Goal: Transaction & Acquisition: Purchase product/service

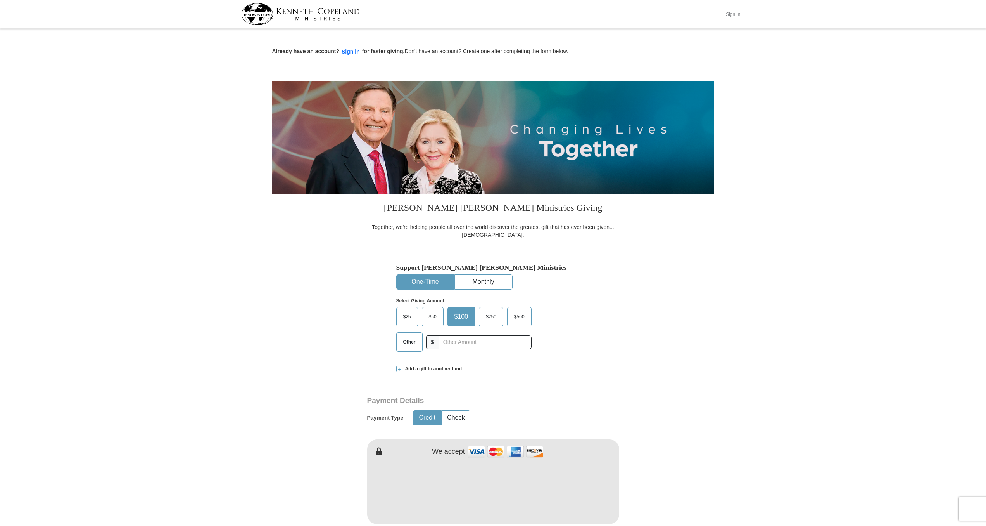
click at [726, 16] on button "Sign In" at bounding box center [733, 14] width 23 height 12
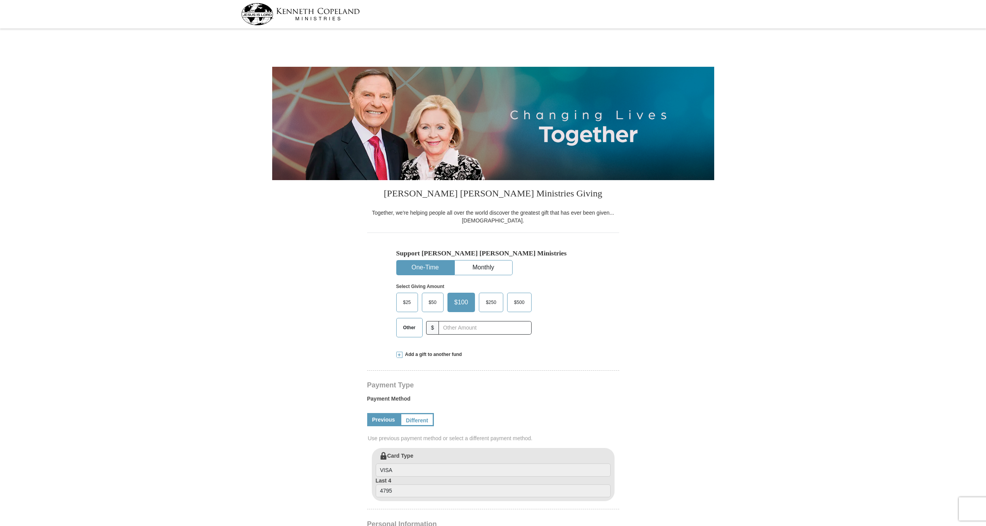
select select "OR"
click at [409, 333] on span "Other" at bounding box center [410, 328] width 20 height 12
click at [0, 0] on input "Other" at bounding box center [0, 0] width 0 height 0
click at [400, 358] on span at bounding box center [399, 354] width 6 height 6
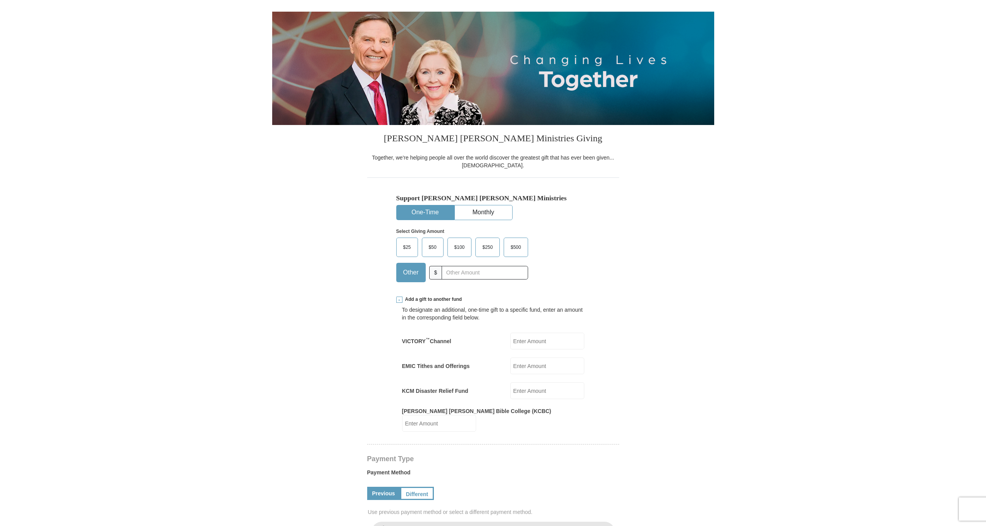
scroll to position [58, 0]
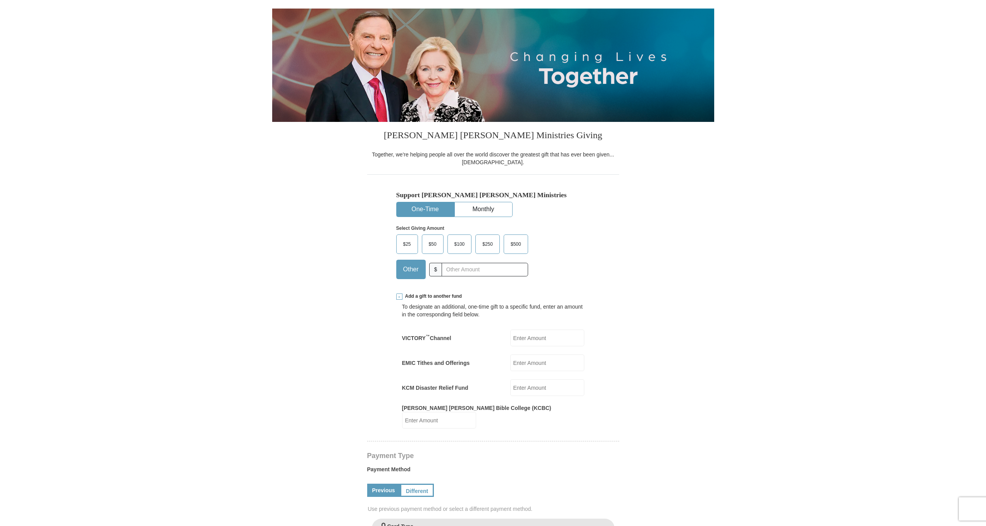
click at [521, 371] on input "EMIC Tithes and Offerings" at bounding box center [547, 362] width 74 height 17
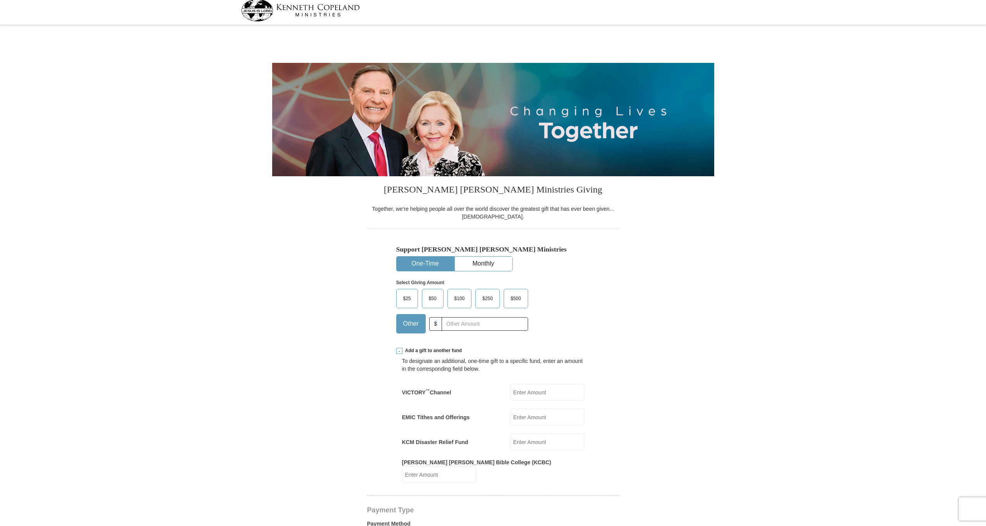
scroll to position [0, 0]
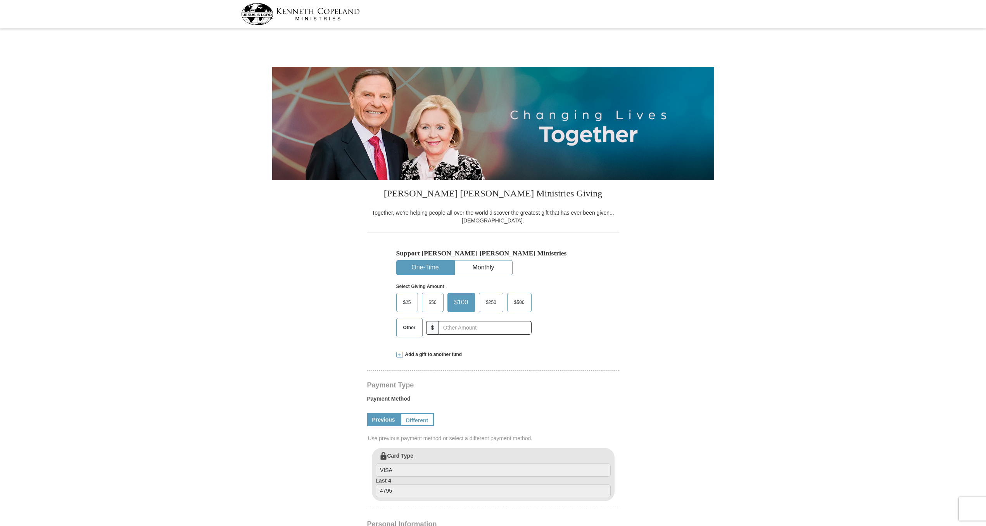
select select "OR"
click at [409, 333] on span "Other" at bounding box center [410, 328] width 20 height 12
click at [0, 0] on input "Other" at bounding box center [0, 0] width 0 height 0
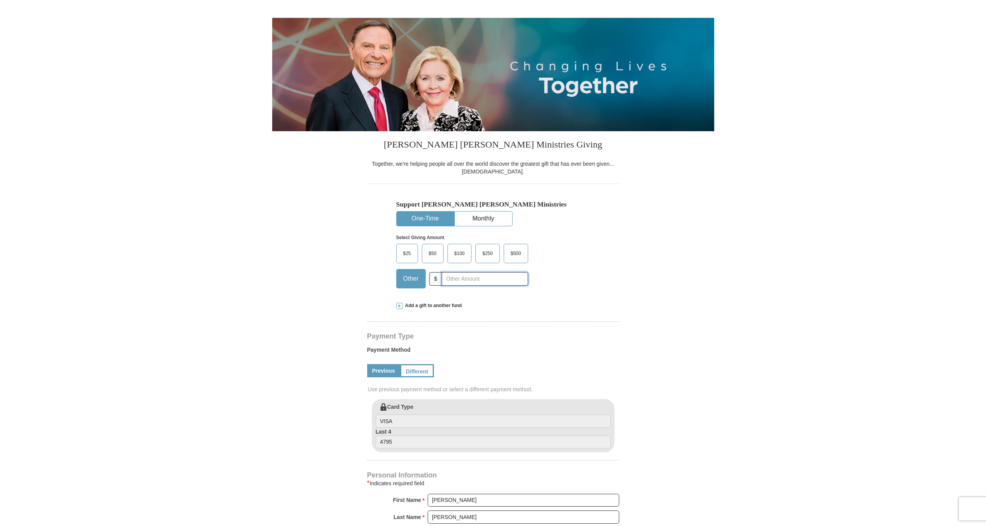
scroll to position [58, 0]
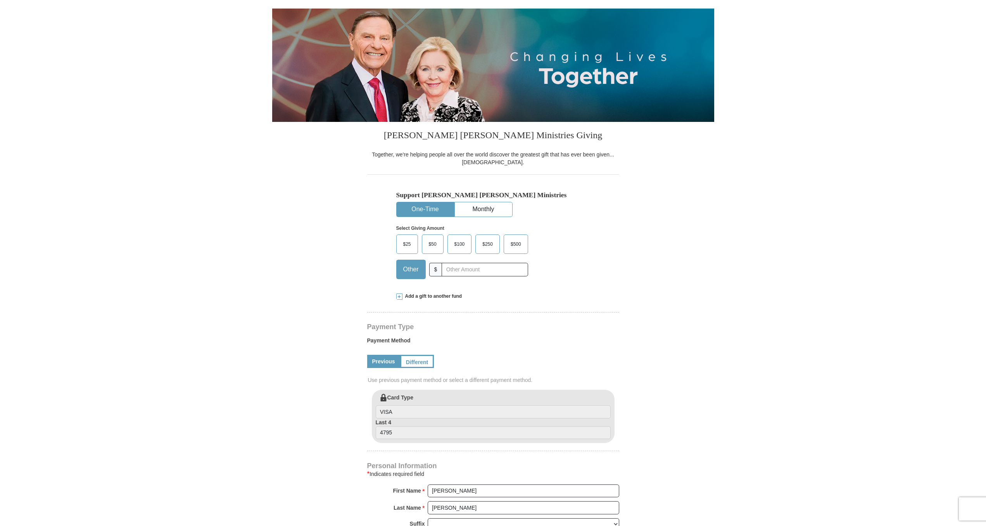
click at [400, 299] on span at bounding box center [399, 296] width 6 height 6
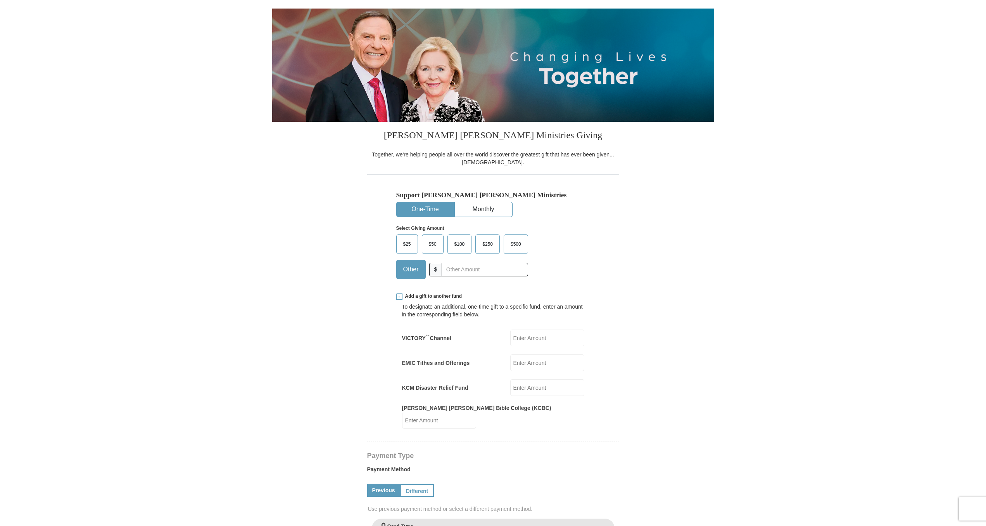
click at [526, 371] on input "EMIC Tithes and Offerings" at bounding box center [547, 362] width 74 height 17
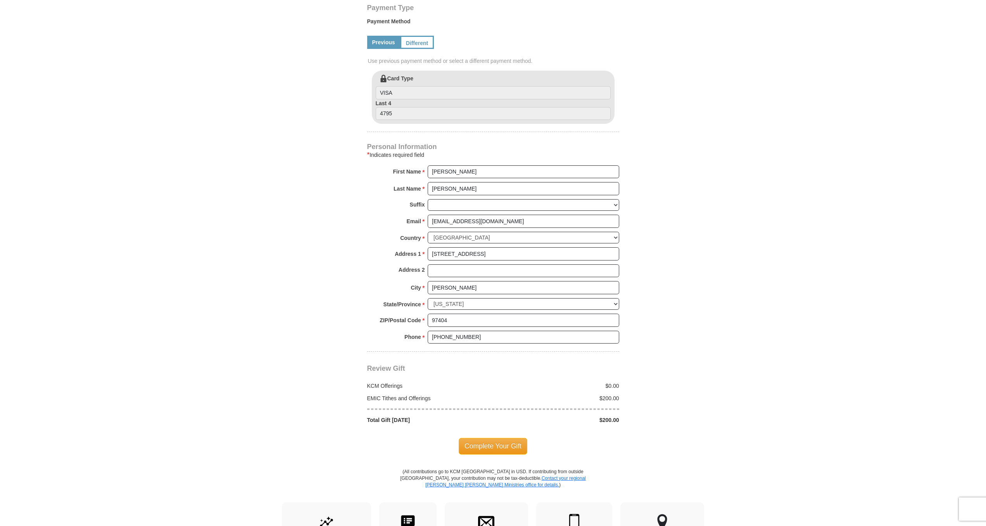
scroll to position [582, 0]
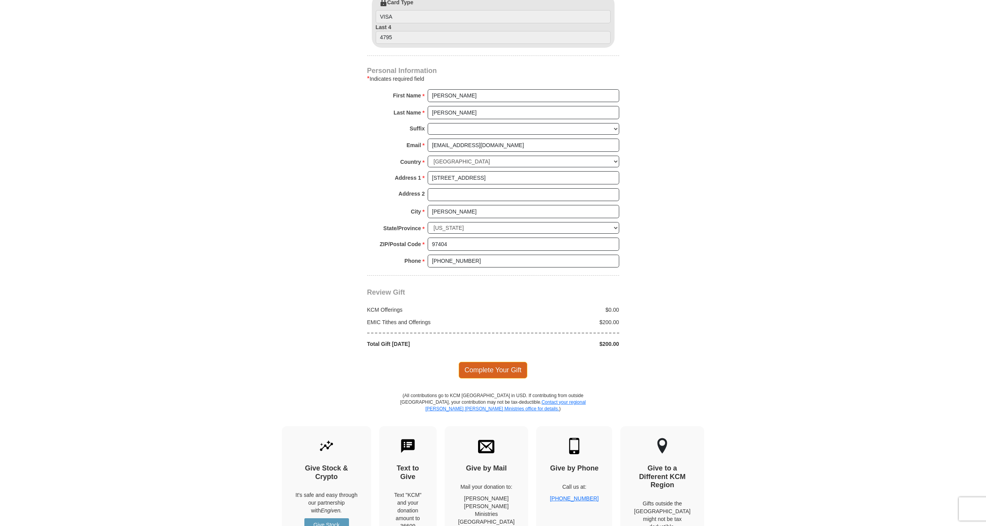
type input "200.00"
click at [508, 378] on span "Complete Your Gift" at bounding box center [493, 369] width 69 height 16
